Goal: Information Seeking & Learning: Learn about a topic

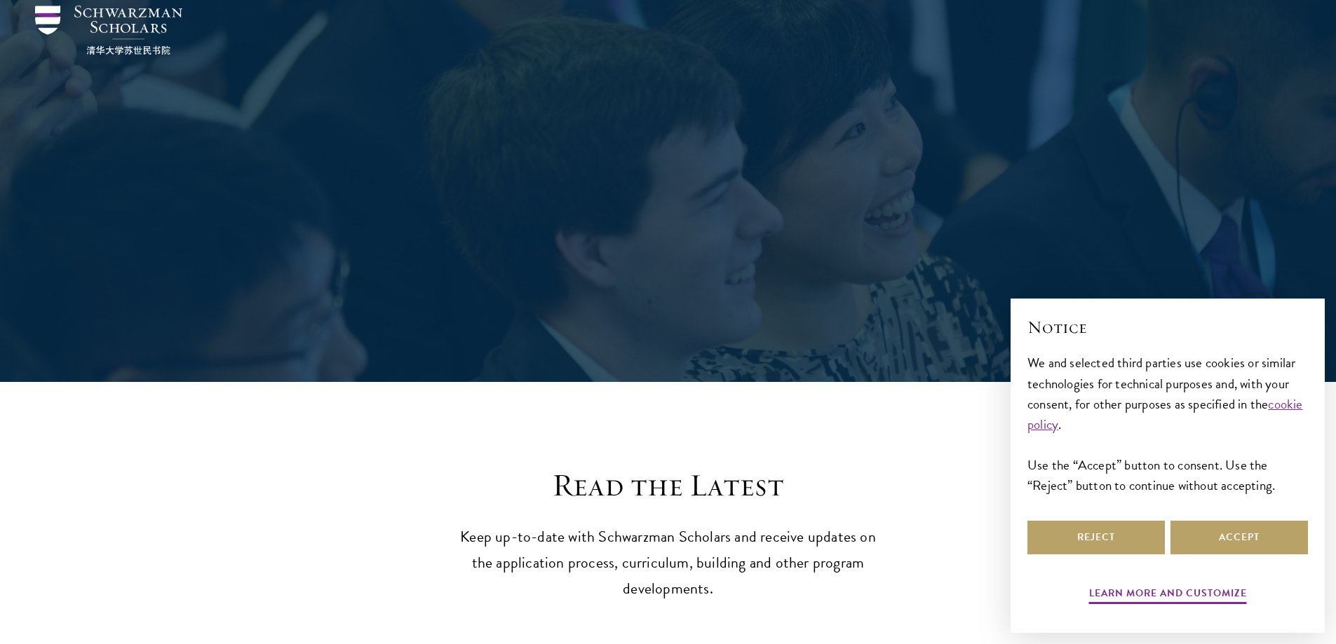
scroll to position [210, 0]
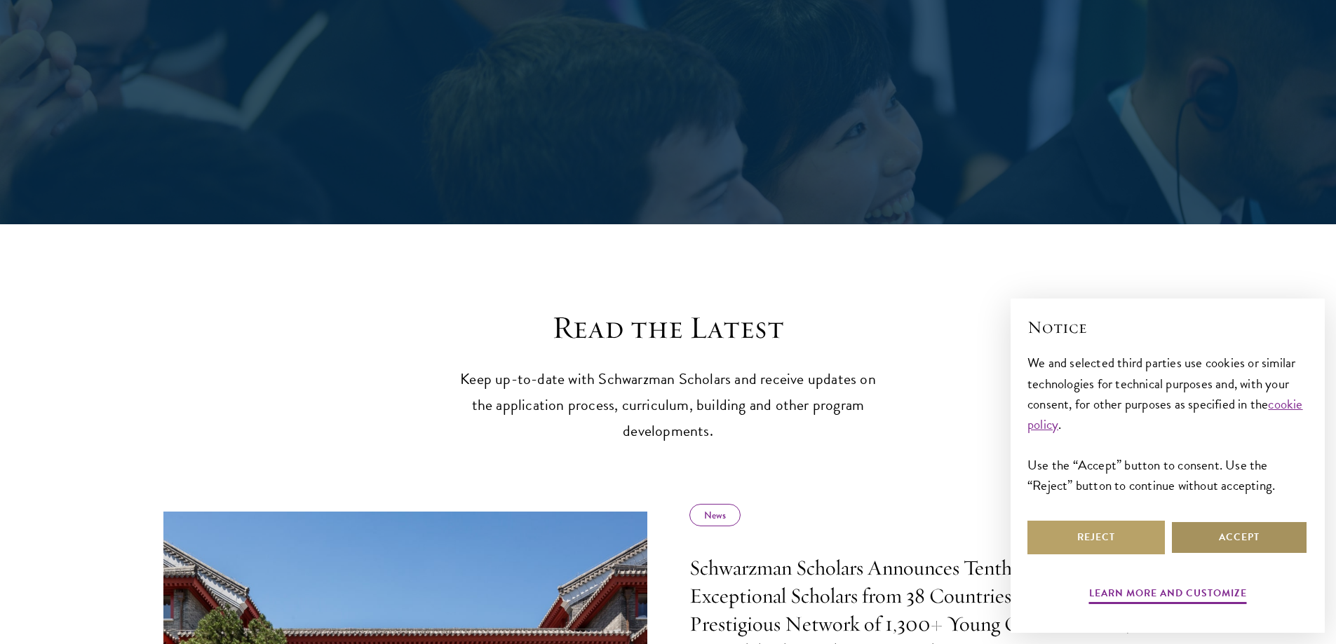
click at [1271, 529] on button "Accept" at bounding box center [1238, 538] width 137 height 34
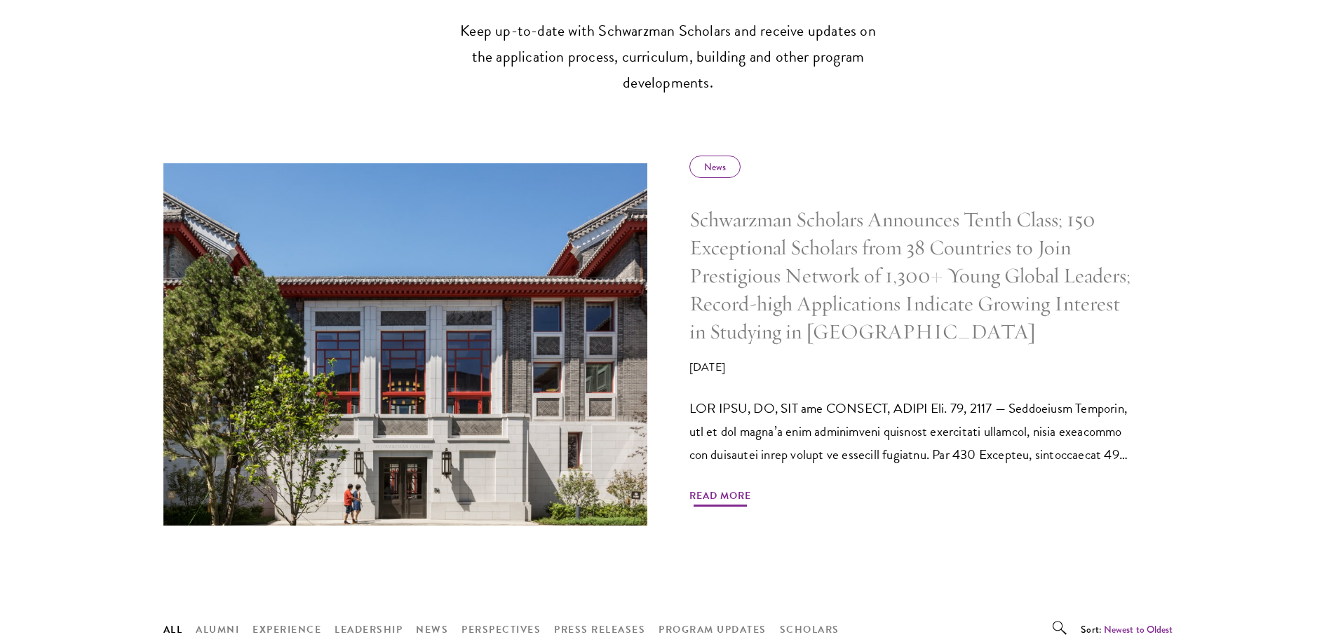
scroll to position [561, 0]
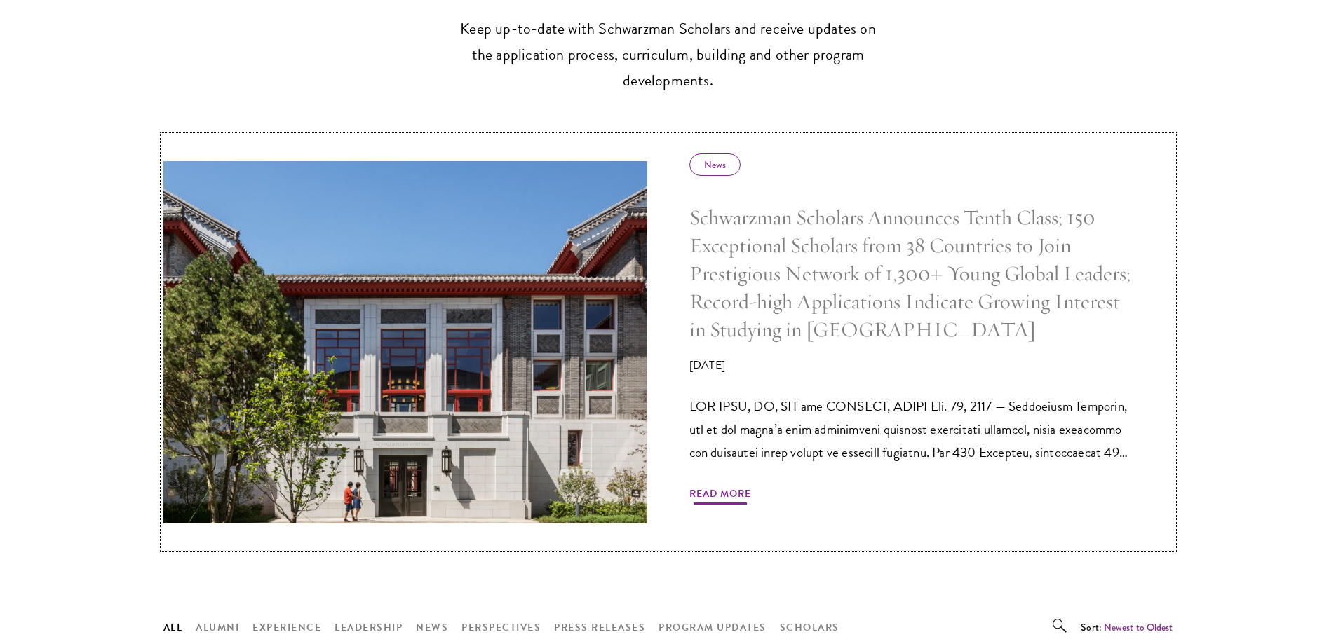
click at [736, 504] on span "Read More" at bounding box center [720, 496] width 62 height 22
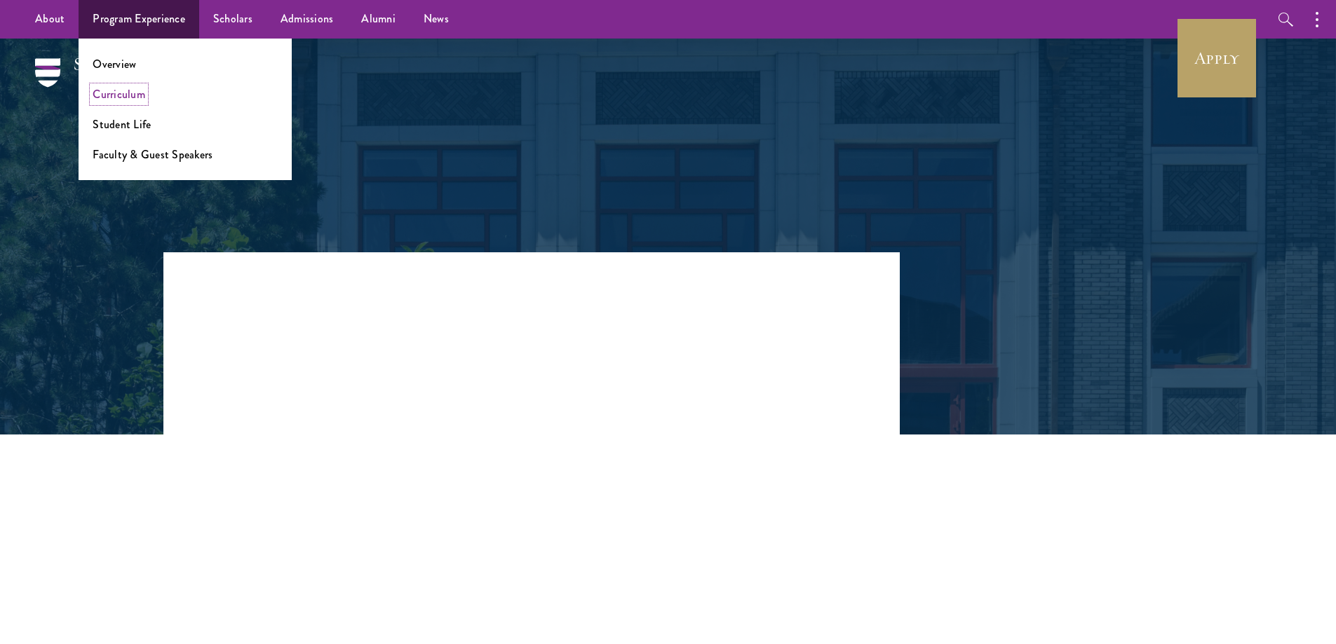
click at [126, 92] on link "Curriculum" at bounding box center [119, 94] width 53 height 16
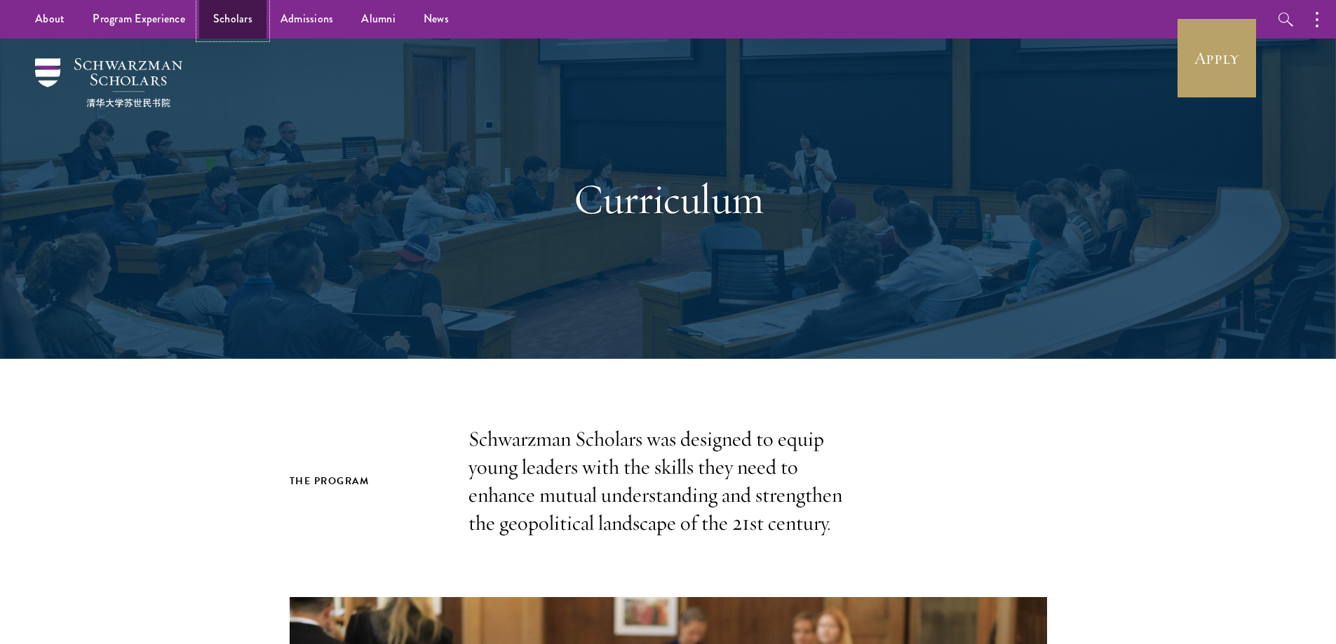
click at [230, 16] on link "Scholars" at bounding box center [232, 19] width 67 height 39
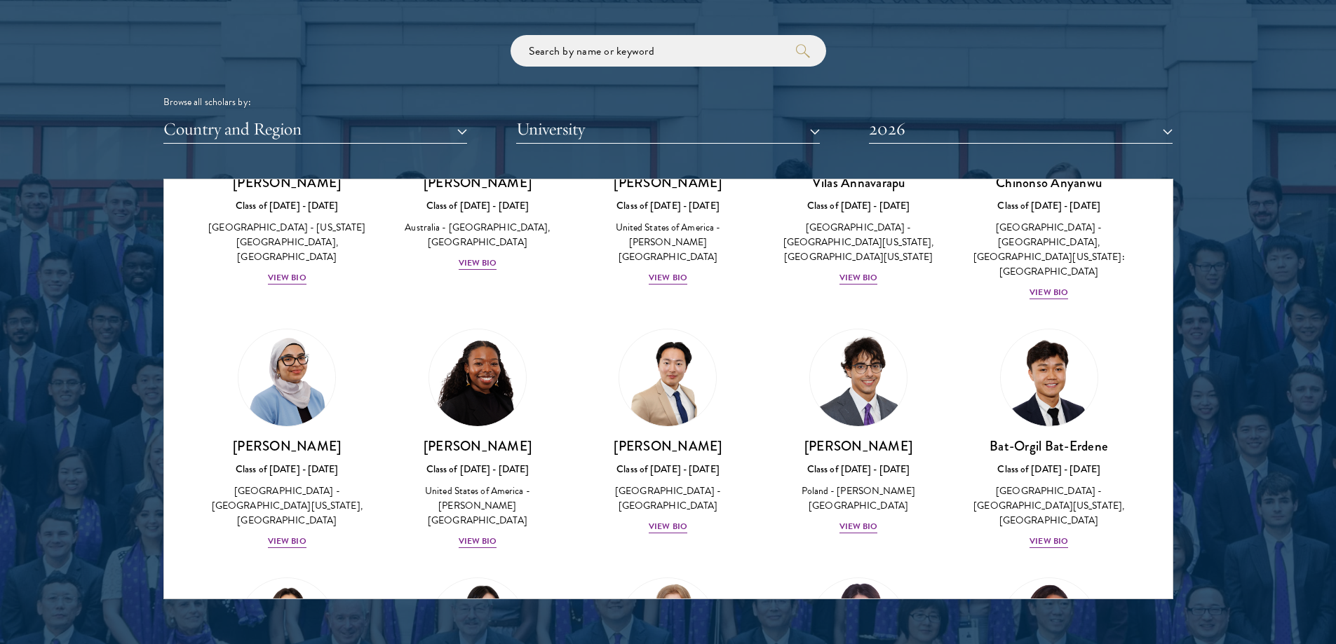
scroll to position [569, 0]
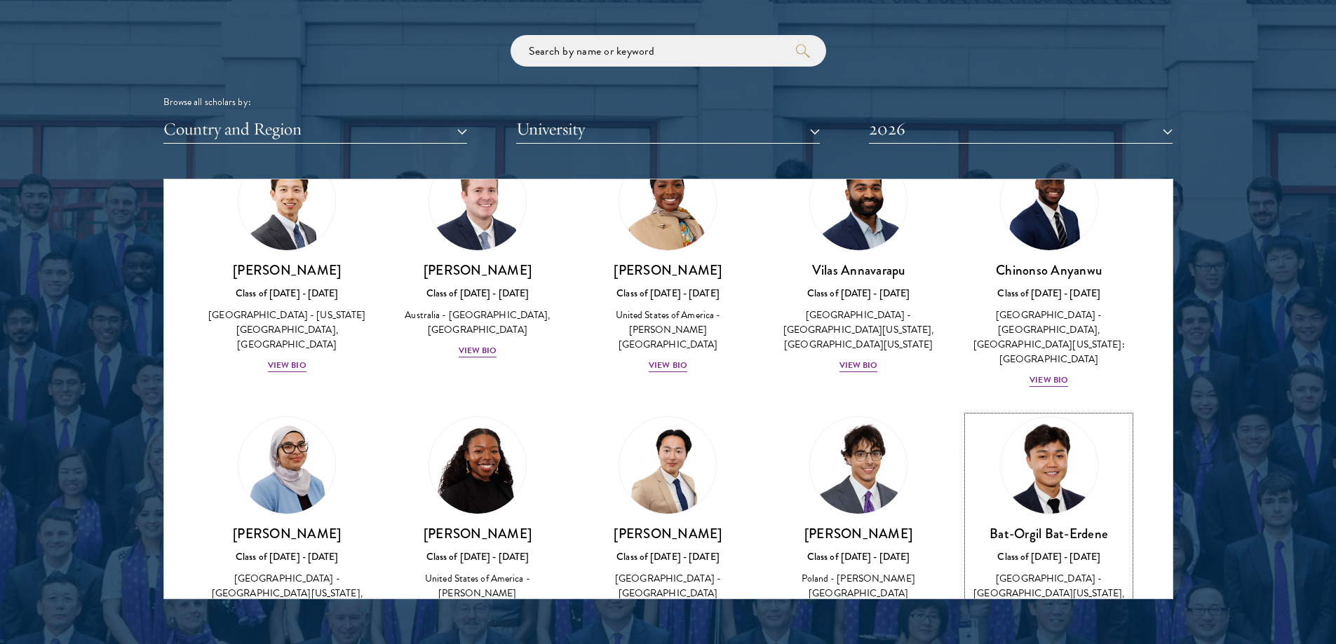
click at [1034, 429] on img at bounding box center [1049, 465] width 107 height 107
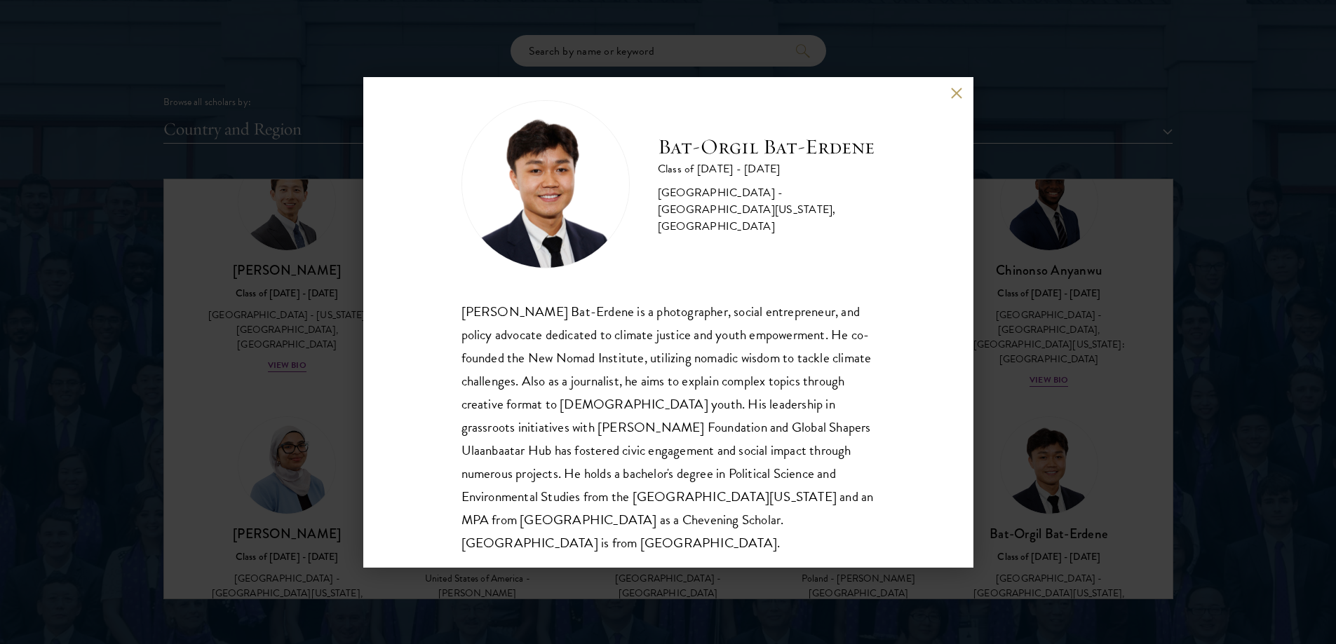
scroll to position [25, 0]
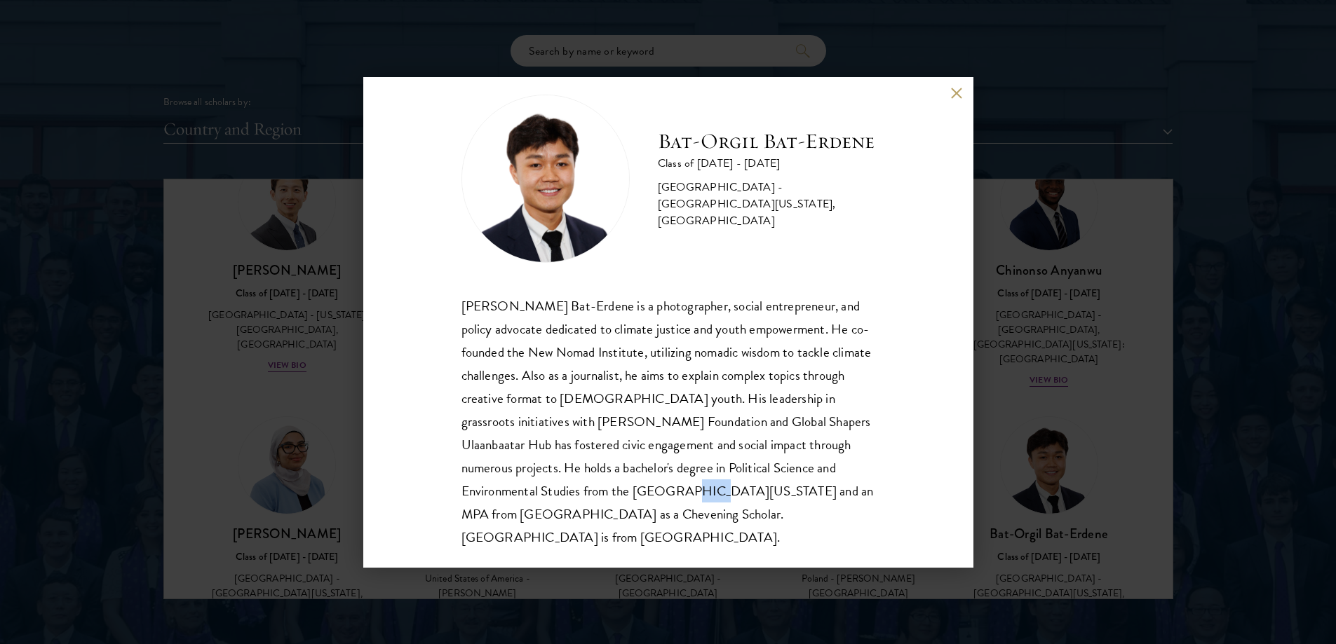
drag, startPoint x: 663, startPoint y: 494, endPoint x: 694, endPoint y: 493, distance: 30.9
click at [694, 493] on div "Bat-Orgil Bat-Erdene is a photographer, social entrepreneur, and policy advocat…" at bounding box center [668, 422] width 414 height 255
